Goal: Task Accomplishment & Management: Manage account settings

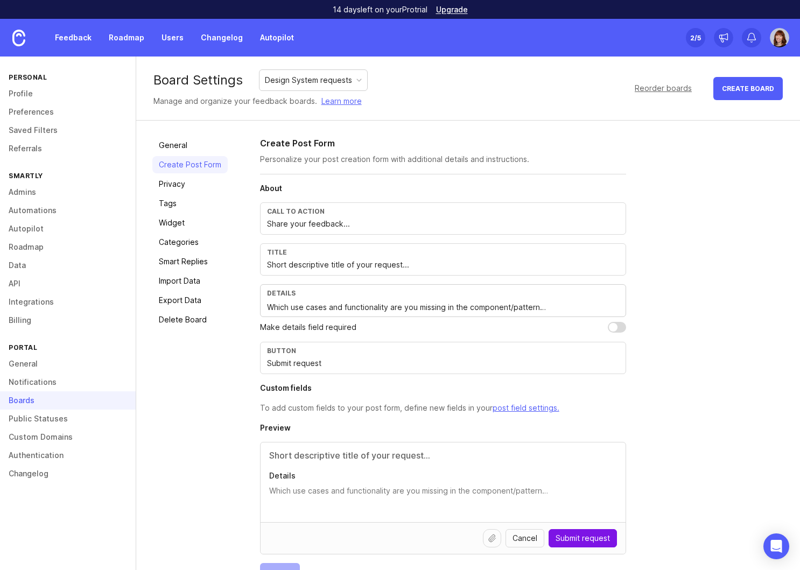
scroll to position [32, 0]
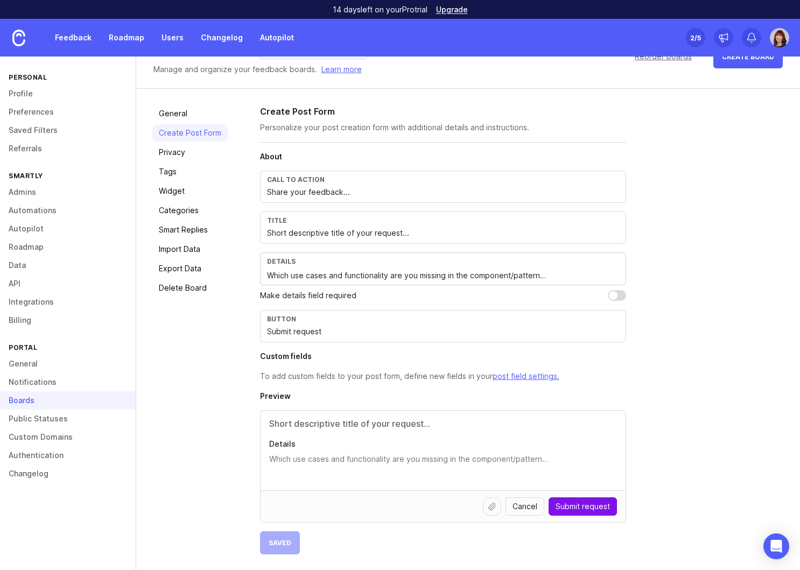
click at [168, 36] on link "Users" at bounding box center [172, 37] width 35 height 19
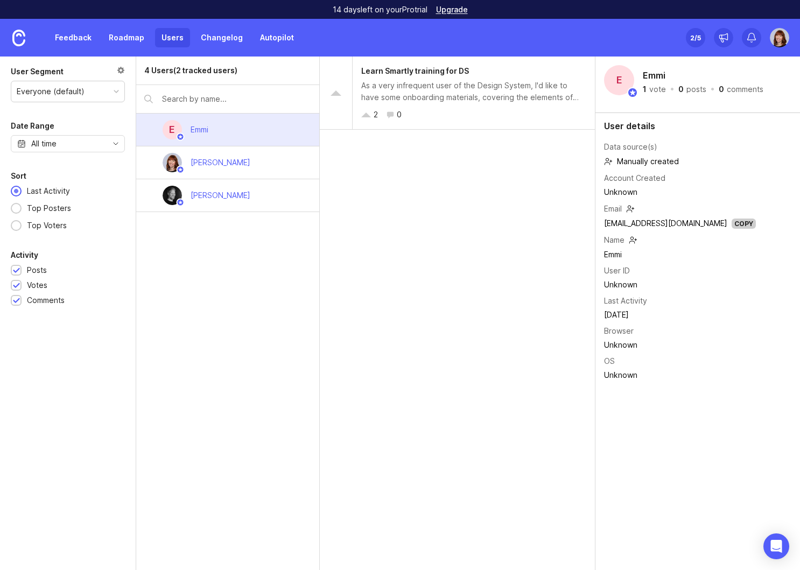
click at [20, 43] on img at bounding box center [18, 38] width 13 height 17
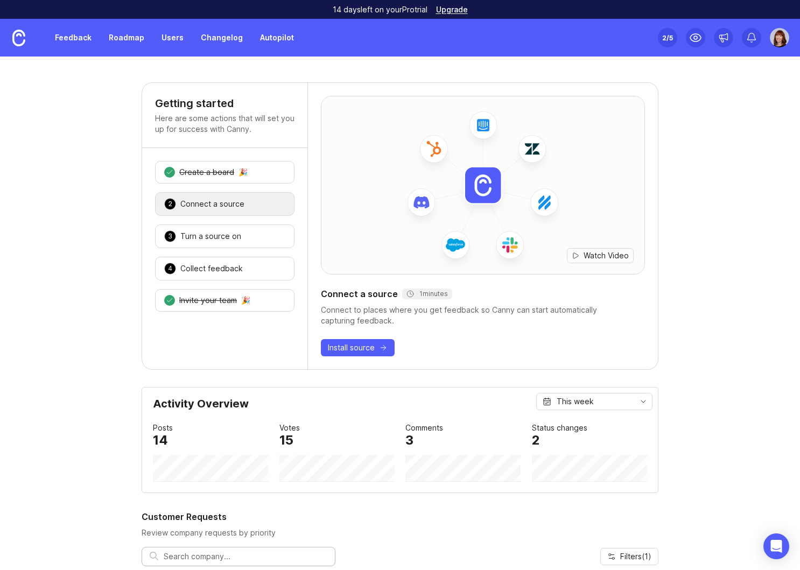
click at [67, 35] on link "Feedback" at bounding box center [73, 37] width 50 height 19
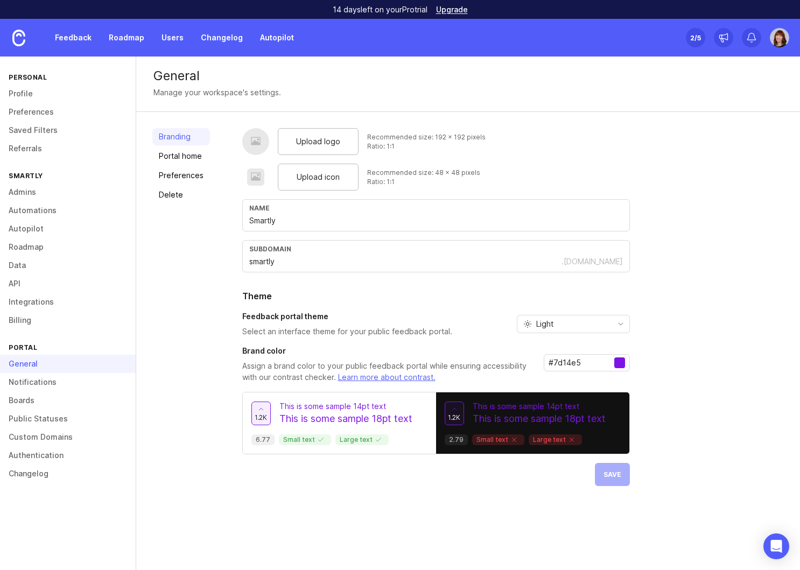
click at [164, 37] on link "Users" at bounding box center [172, 37] width 35 height 19
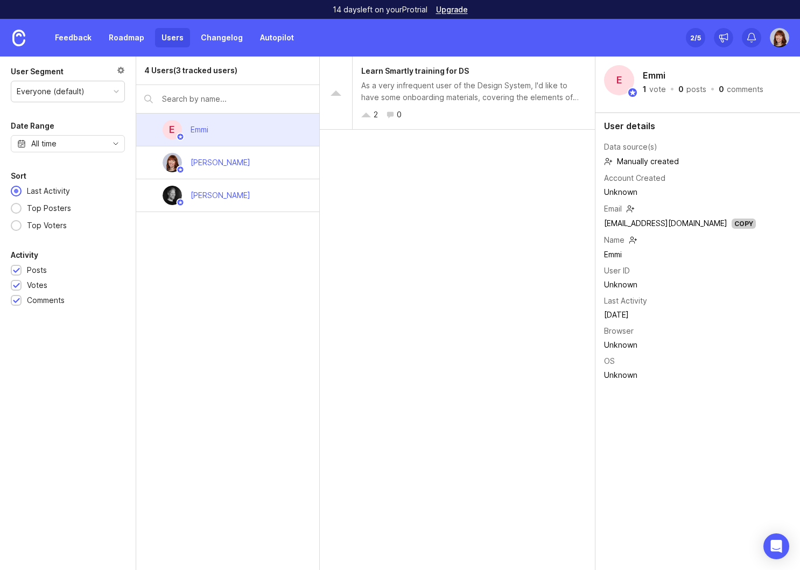
click at [81, 32] on link "Feedback" at bounding box center [73, 37] width 50 height 19
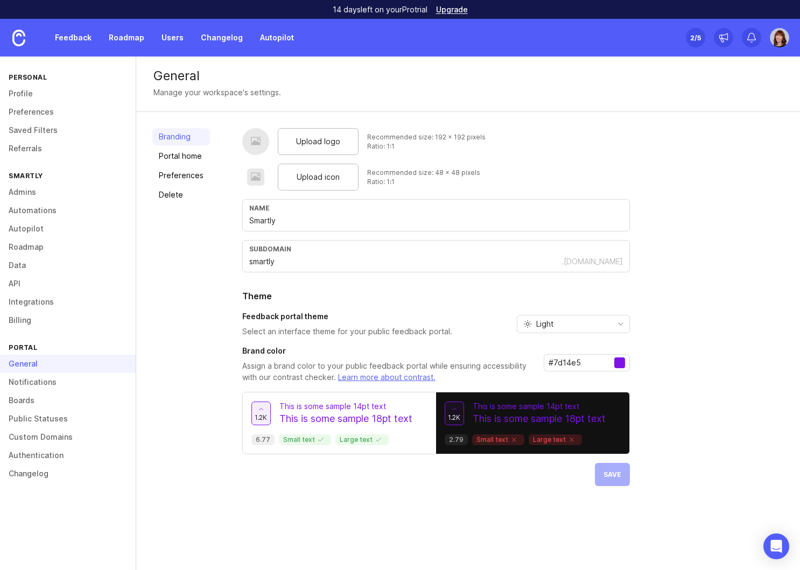
click at [53, 197] on link "Admins" at bounding box center [68, 192] width 136 height 18
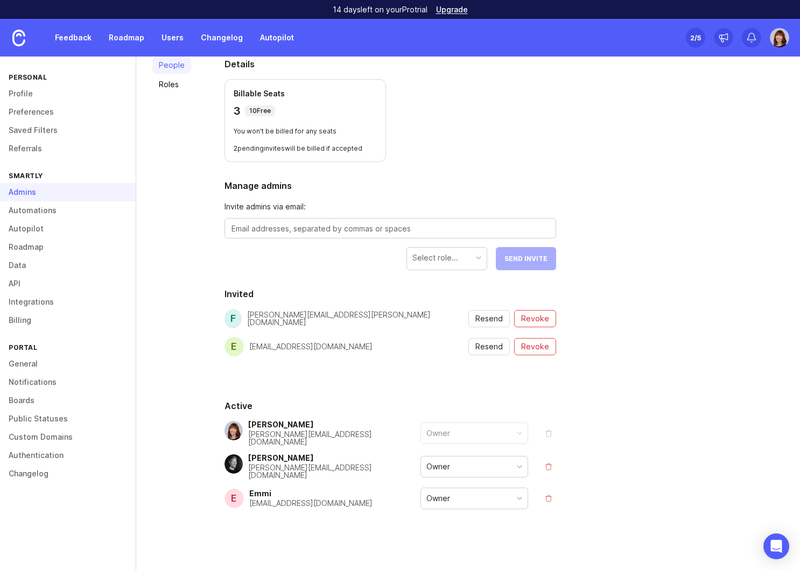
scroll to position [73, 0]
click at [357, 223] on textarea at bounding box center [391, 228] width 318 height 12
paste textarea "matt.scanlan@smartly.io"
type textarea "matt.scanlan@smartly.io"
click at [435, 252] on div "Select role..." at bounding box center [435, 257] width 46 height 12
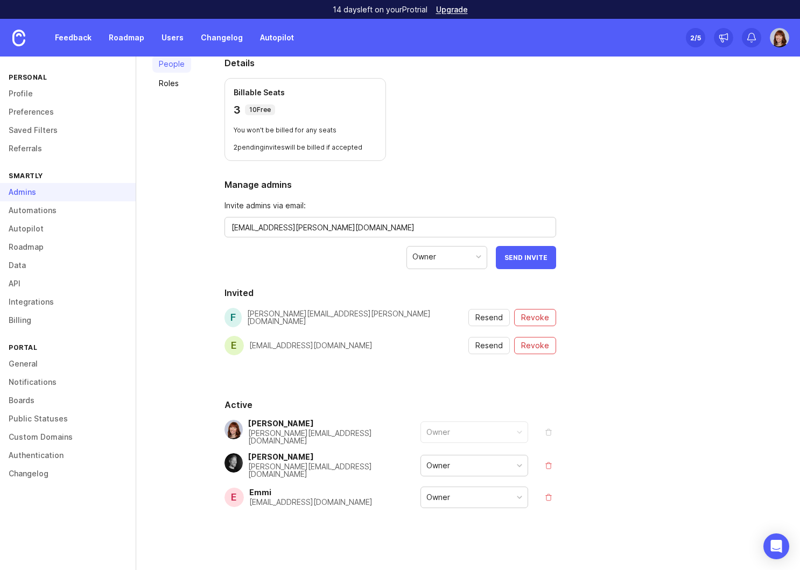
click at [540, 249] on button "Send Invite" at bounding box center [526, 257] width 60 height 23
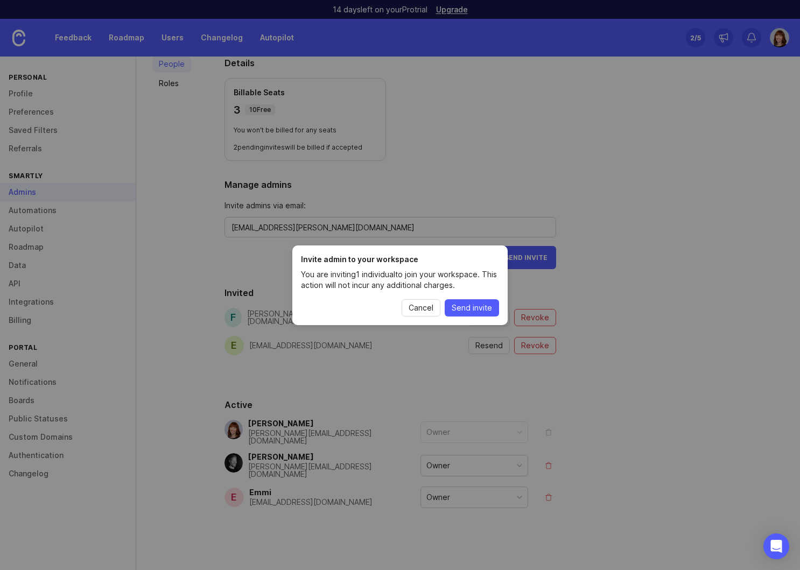
click at [473, 305] on span "Send invite" at bounding box center [472, 308] width 40 height 11
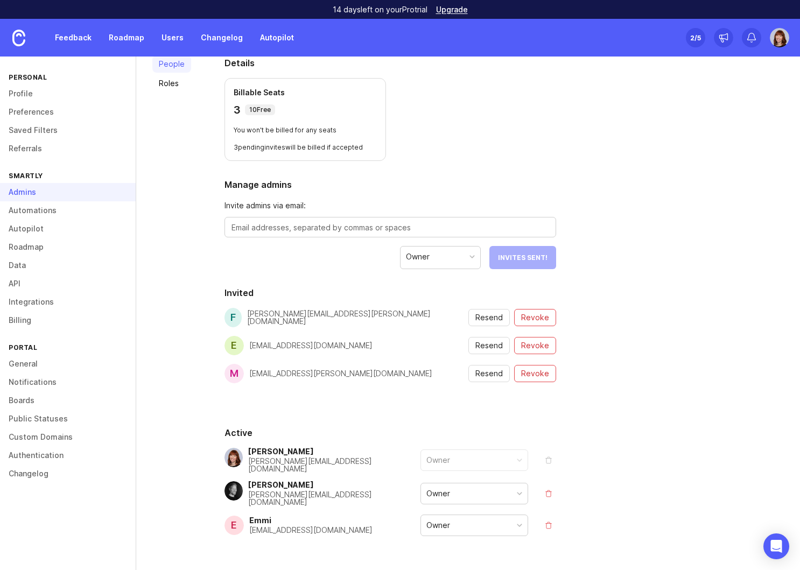
scroll to position [0, 0]
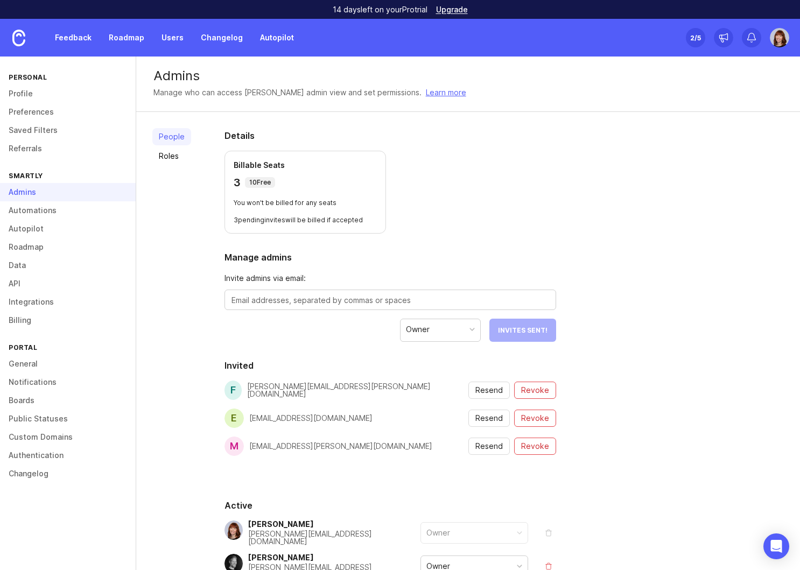
click at [79, 43] on link "Feedback" at bounding box center [73, 37] width 50 height 19
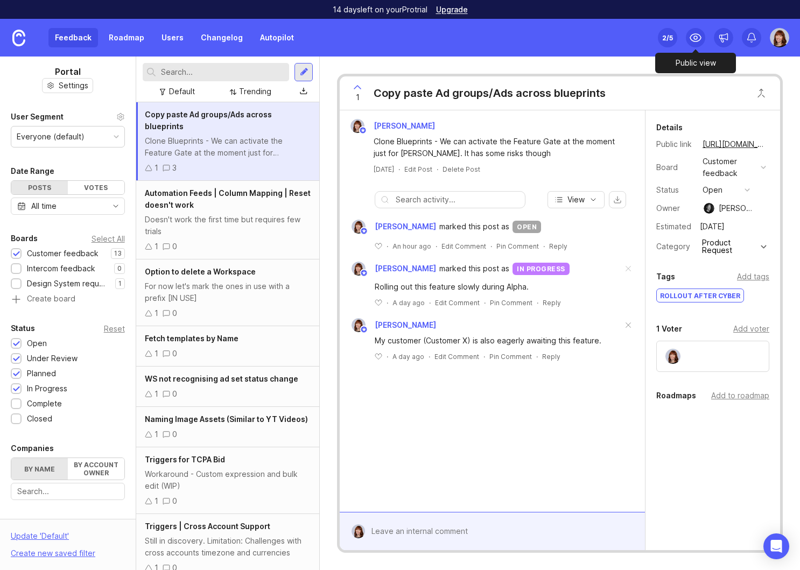
click at [698, 36] on icon at bounding box center [695, 37] width 13 height 13
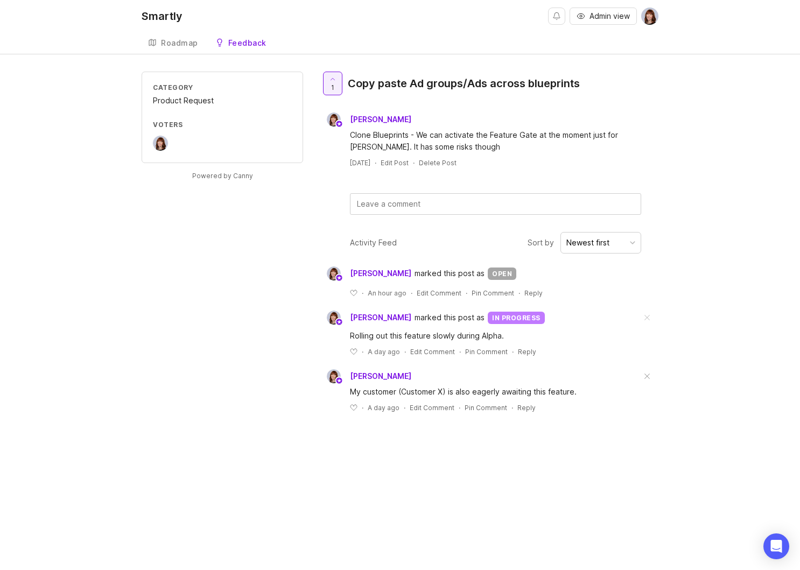
click at [249, 47] on div "Feedback" at bounding box center [247, 43] width 38 height 8
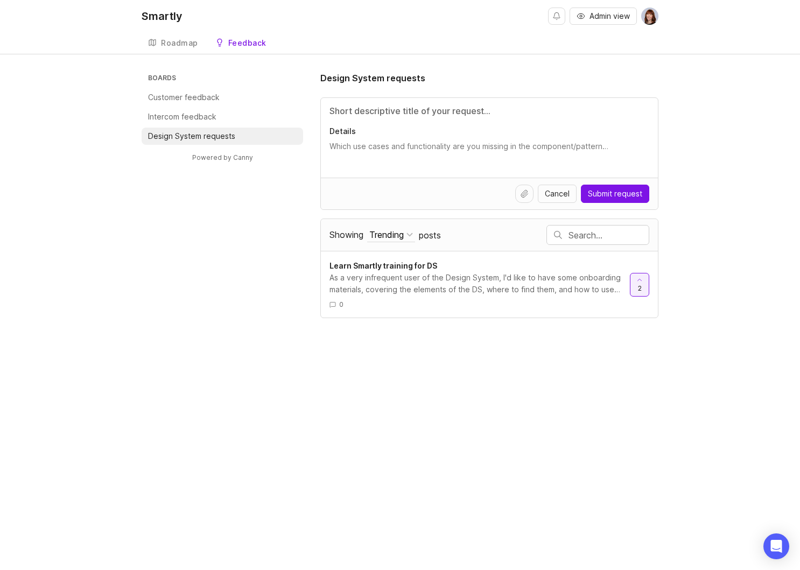
click at [176, 46] on div "Roadmap" at bounding box center [179, 43] width 37 height 8
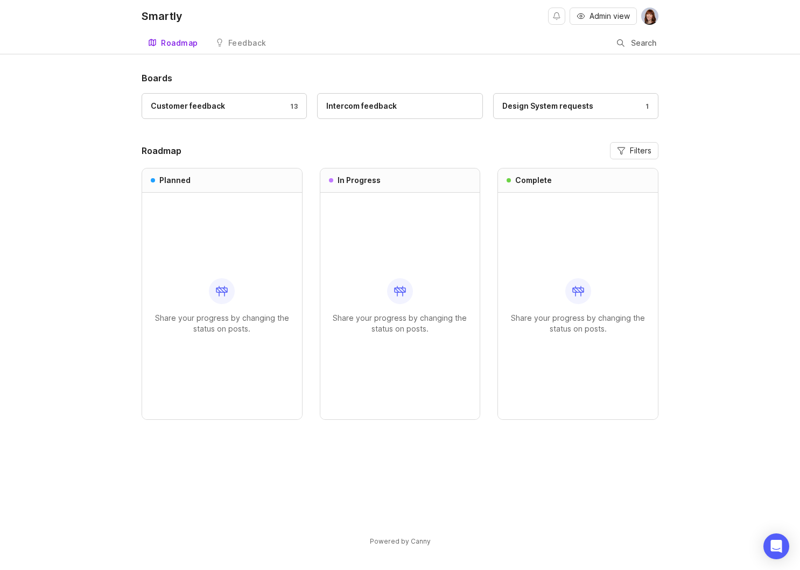
click at [242, 45] on div "Feedback" at bounding box center [247, 43] width 38 height 8
